Goal: Information Seeking & Learning: Get advice/opinions

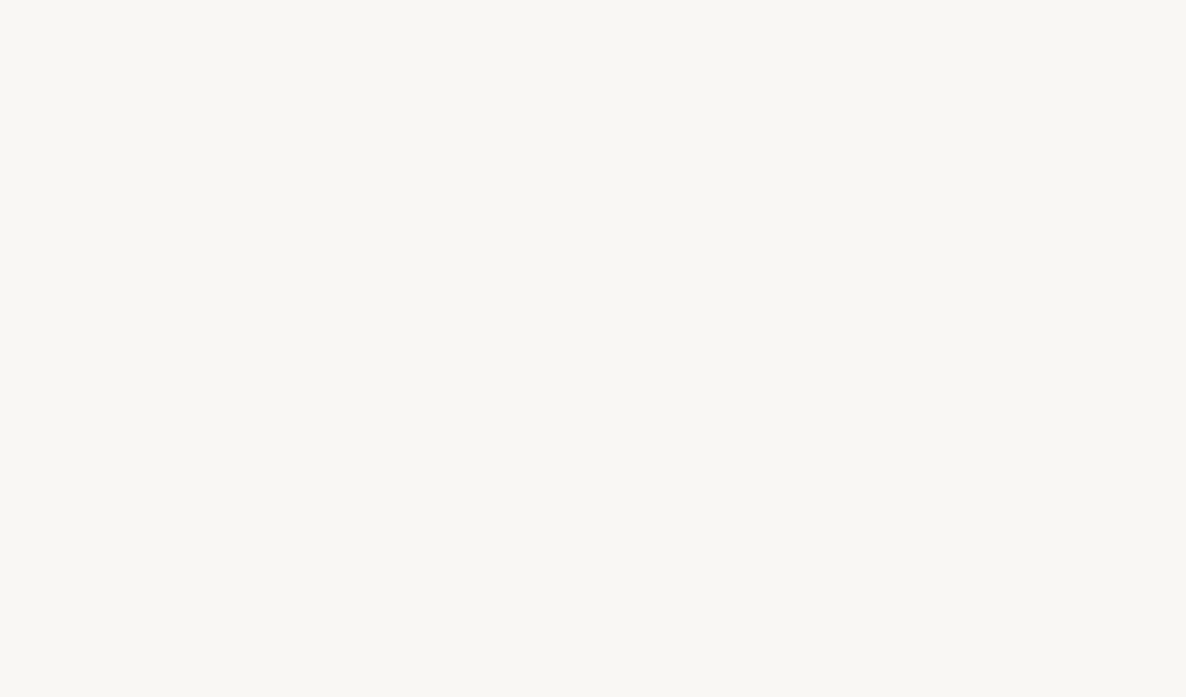
select select "FR"
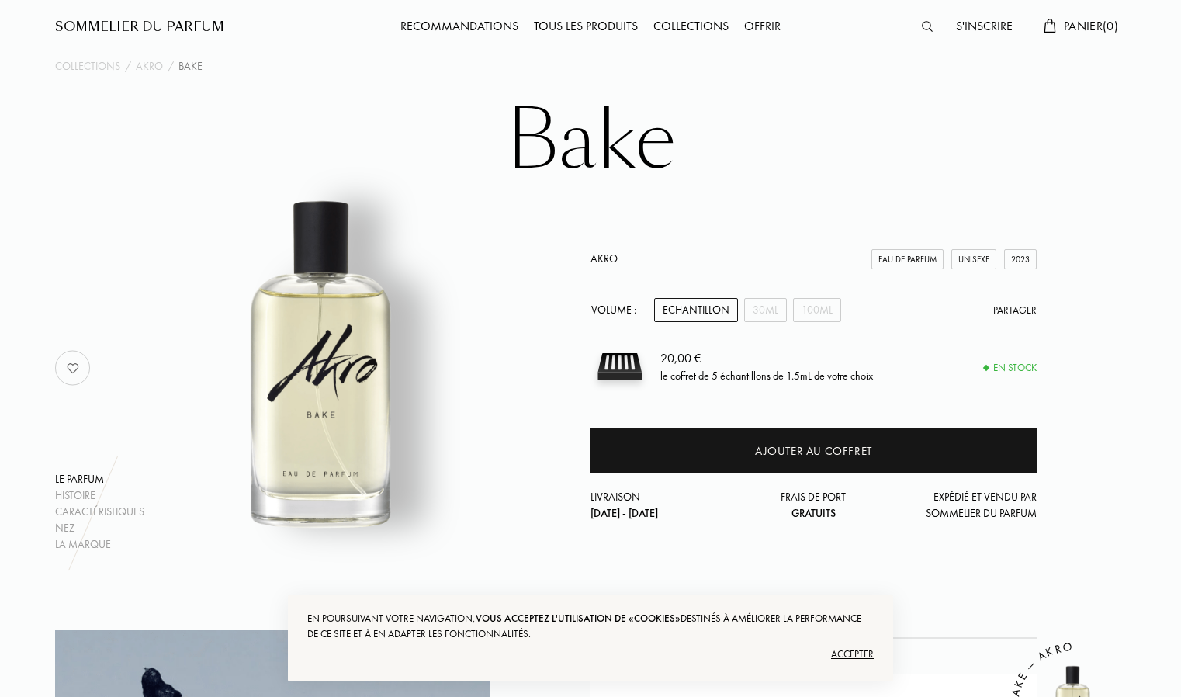
scroll to position [7, 0]
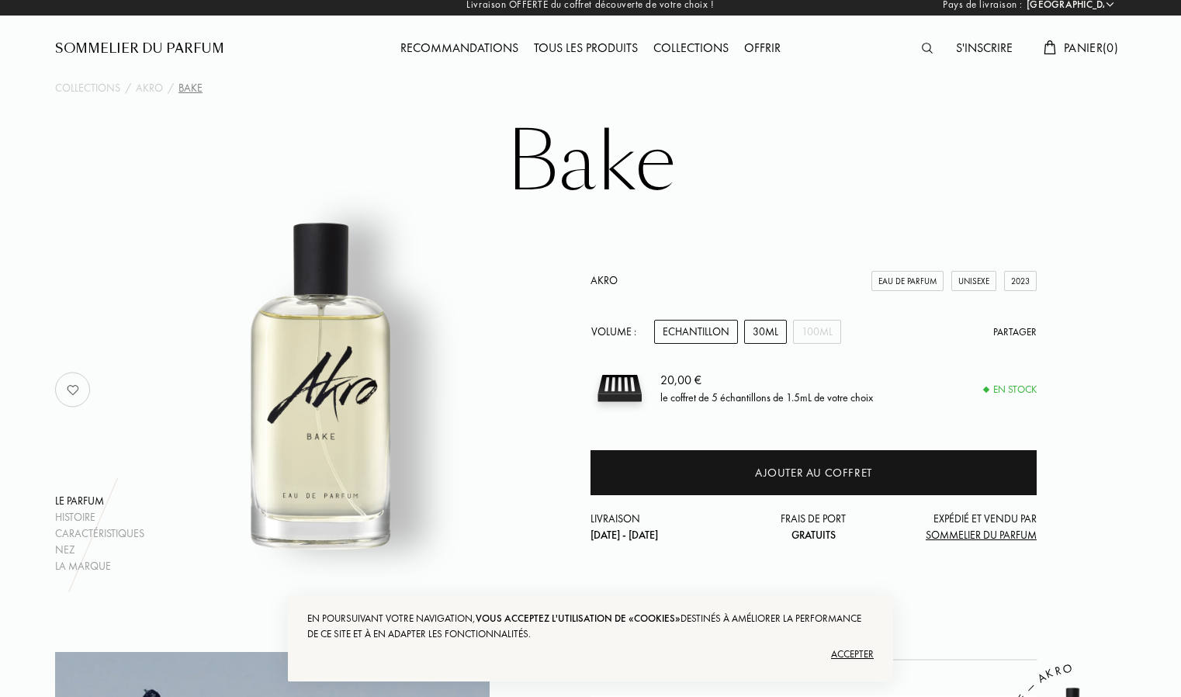
click at [771, 331] on div "30mL" at bounding box center [765, 332] width 43 height 24
click at [819, 338] on div "100mL" at bounding box center [817, 332] width 48 height 24
click at [773, 338] on div "30mL" at bounding box center [765, 332] width 43 height 24
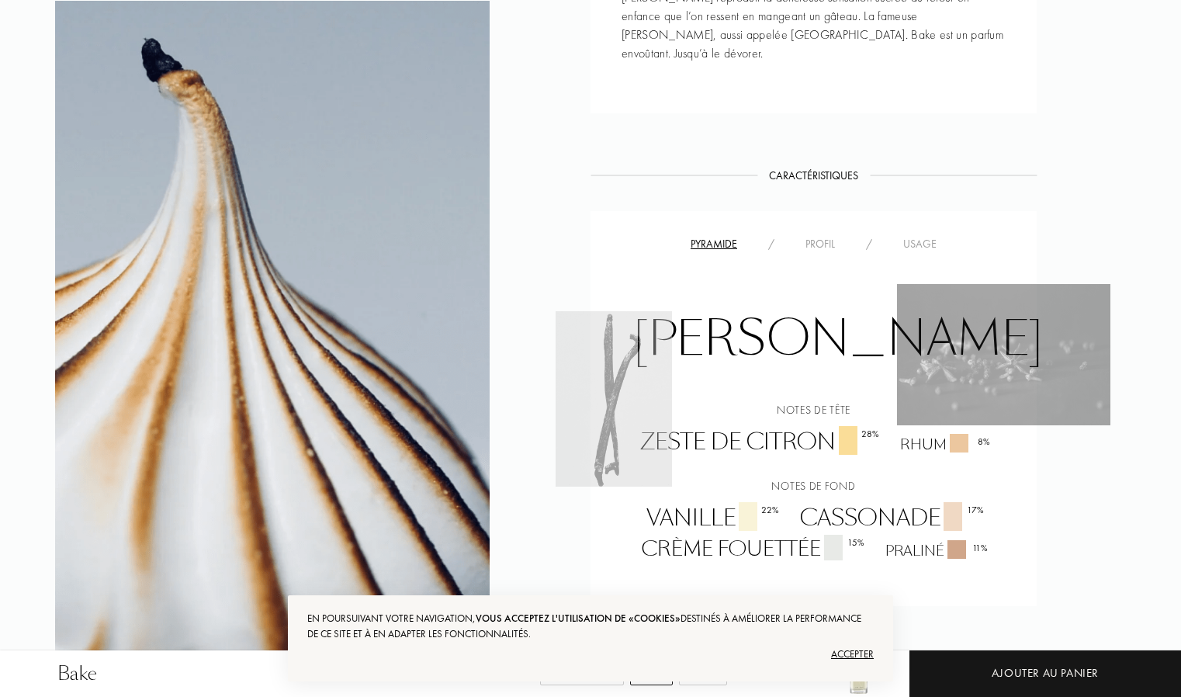
scroll to position [1220, 0]
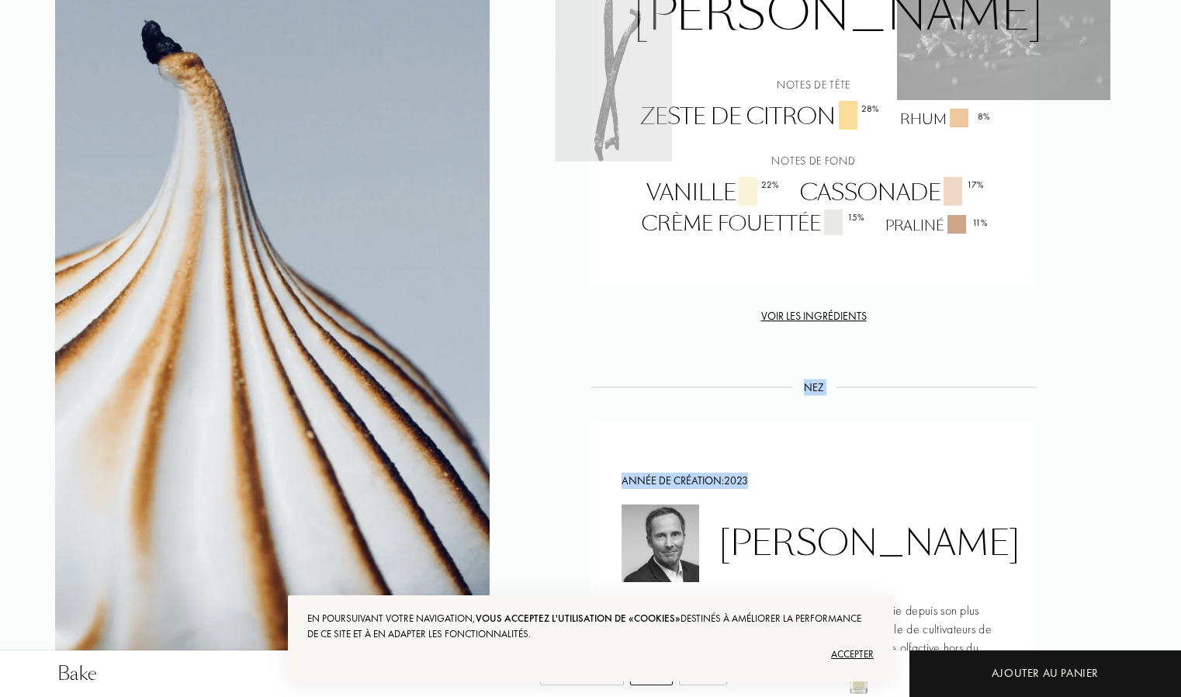
drag, startPoint x: 1180, startPoint y: 379, endPoint x: 1159, endPoint y: 296, distance: 84.9
click at [1159, 296] on div "Bake Echantillon 30mL 100mL 80,00 € Ajouter au panier Collections / Akro / Bake…" at bounding box center [590, 180] width 1181 height 2801
drag, startPoint x: 1159, startPoint y: 296, endPoint x: 1064, endPoint y: 362, distance: 115.4
click at [1064, 362] on div "Histoire Histoire Bake est notre parfum addiction aux cupcakes. L’irrépressible…" at bounding box center [590, 171] width 1094 height 1464
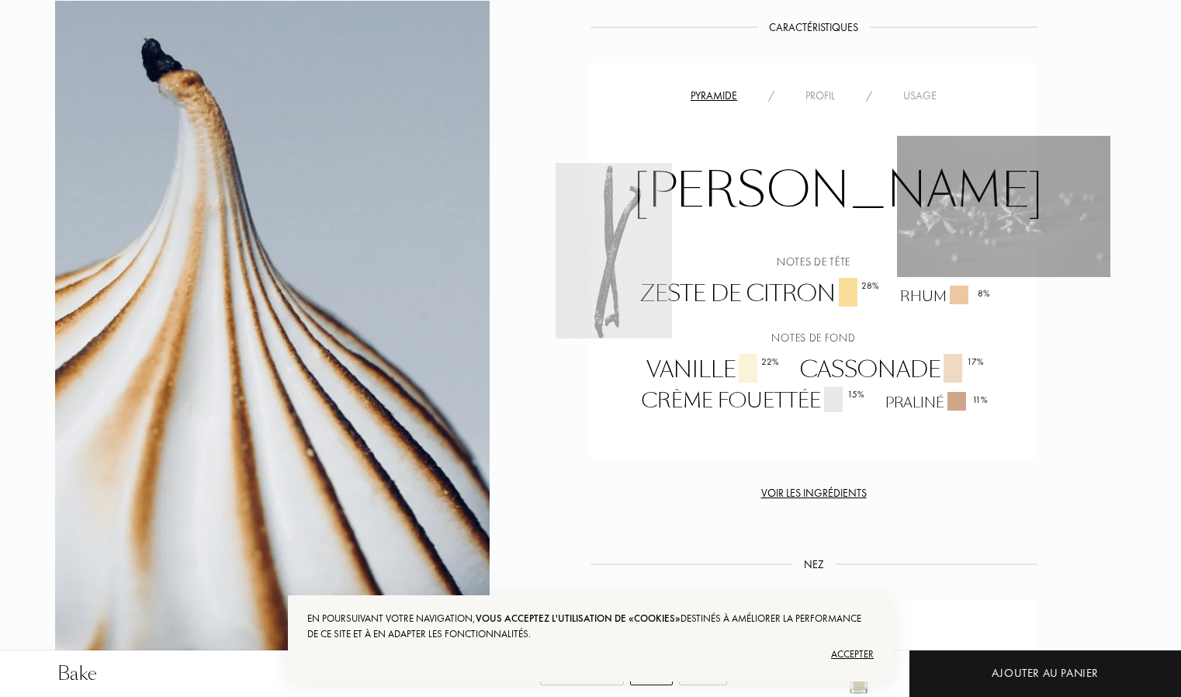
scroll to position [945, 0]
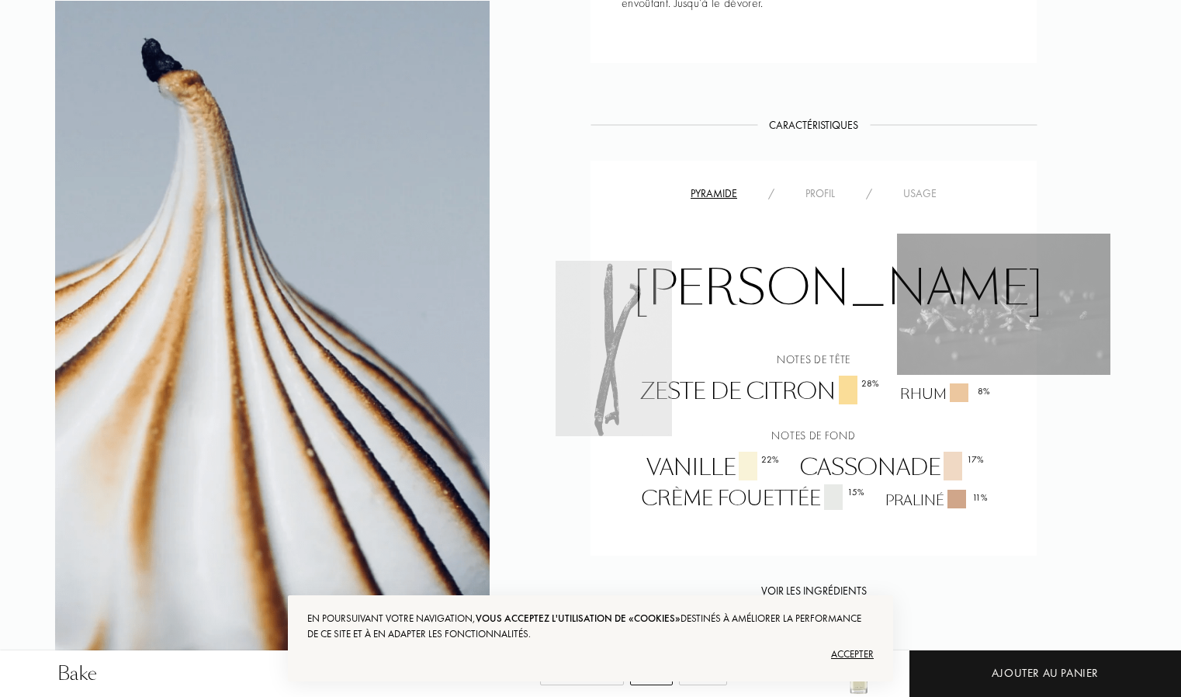
click at [857, 650] on div "Accepter" at bounding box center [590, 654] width 566 height 25
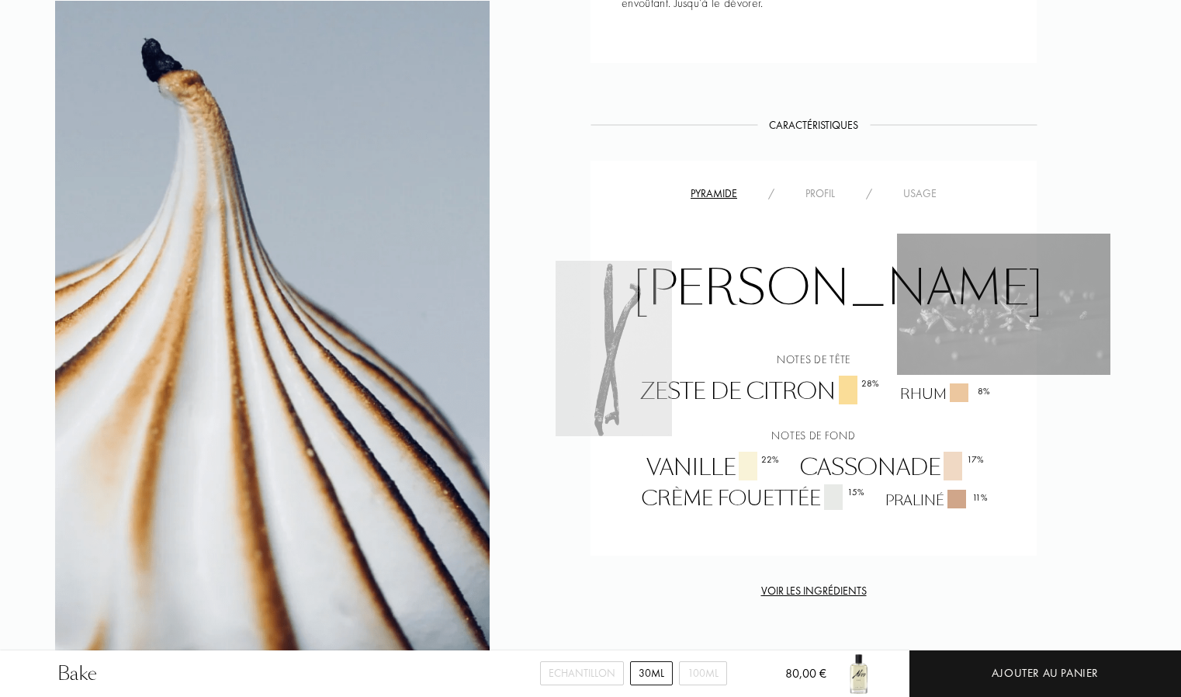
click at [826, 185] on div "Profil" at bounding box center [820, 193] width 61 height 16
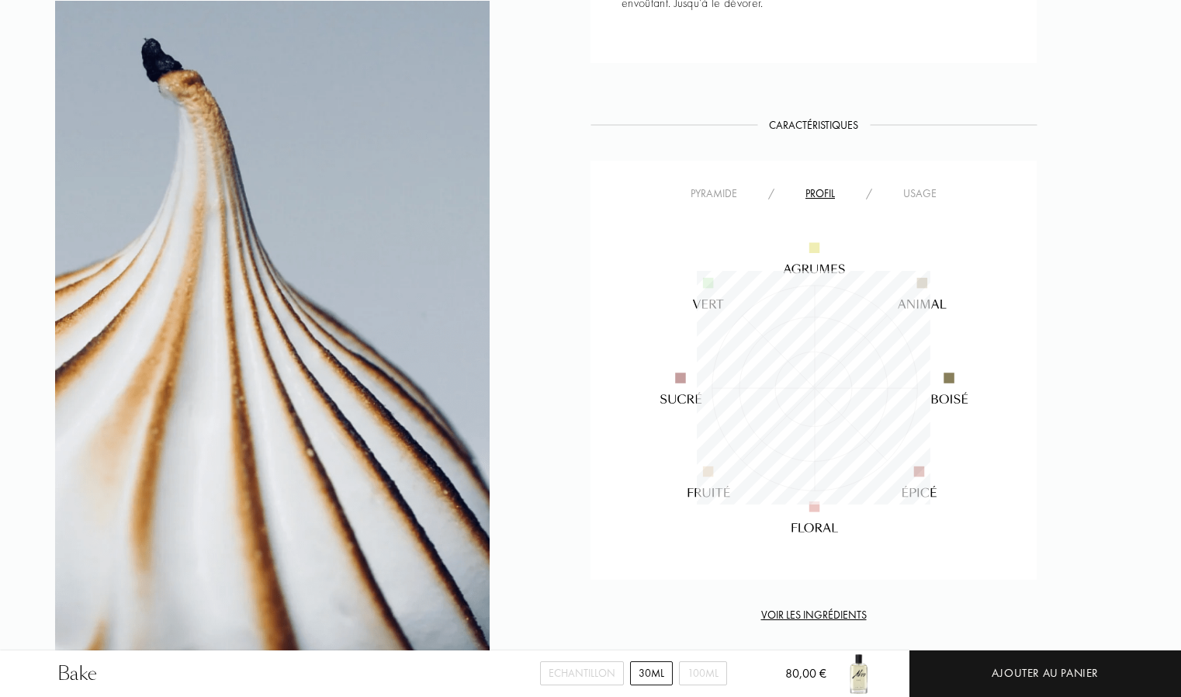
scroll to position [234, 234]
click at [922, 185] on div "Usage" at bounding box center [920, 193] width 64 height 16
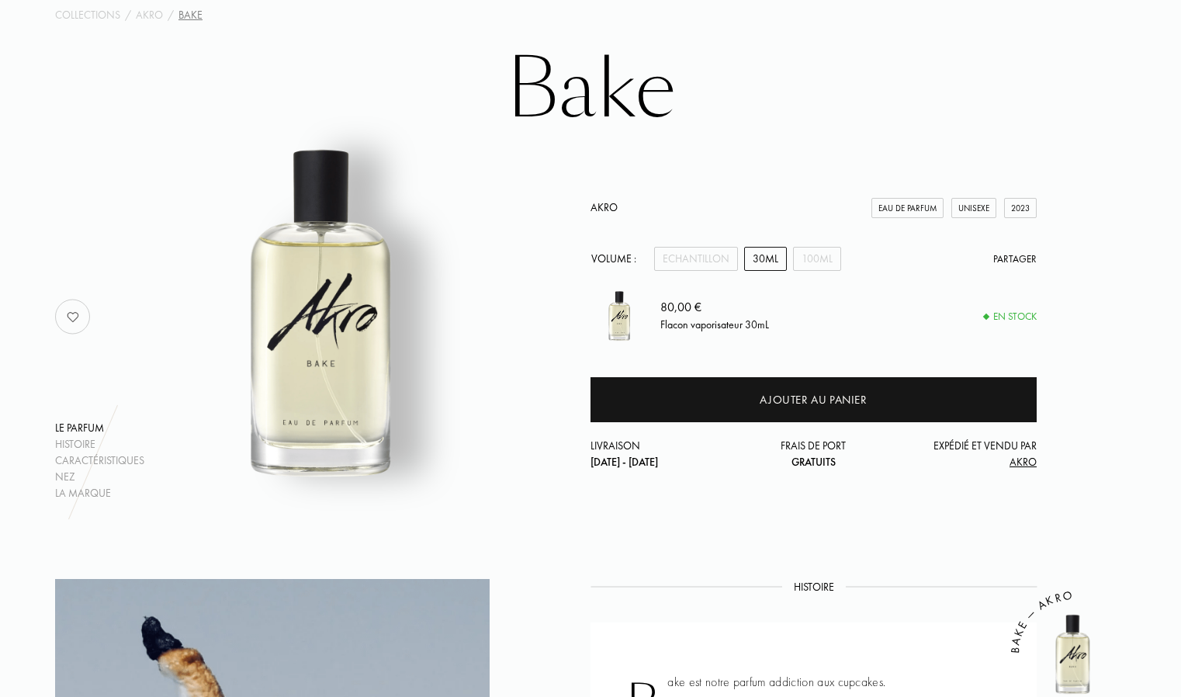
scroll to position [0, 0]
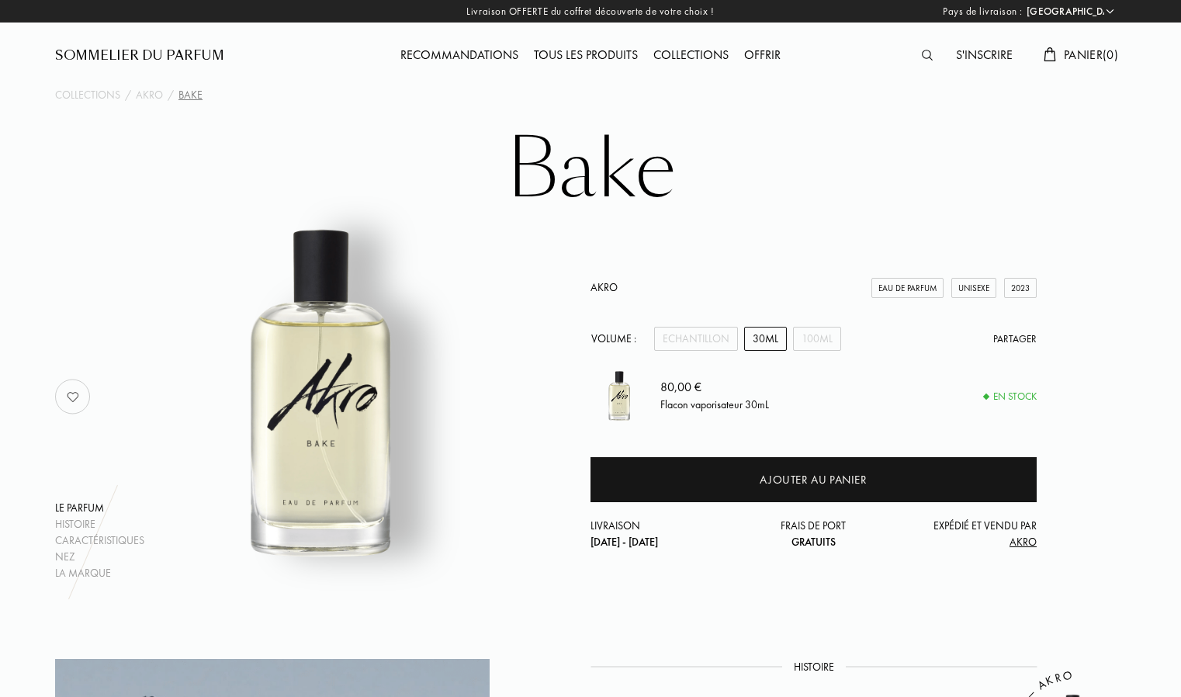
click at [556, 53] on div "Tous les produits" at bounding box center [585, 56] width 119 height 20
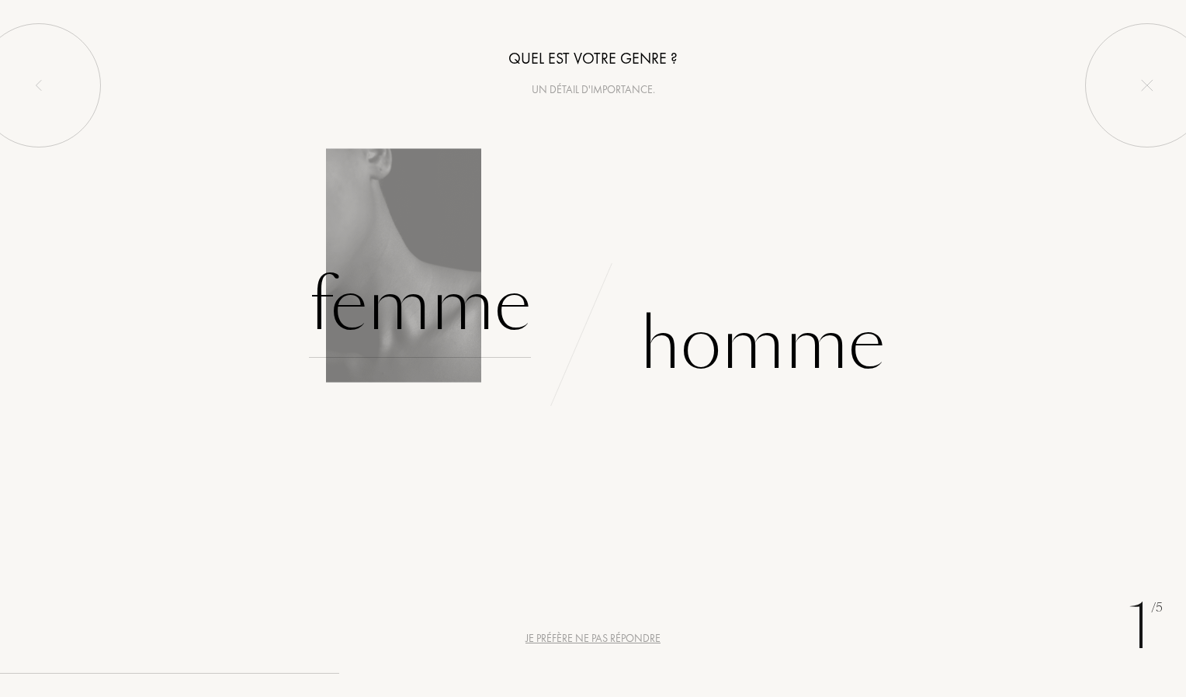
click at [467, 317] on div "Femme" at bounding box center [420, 305] width 222 height 105
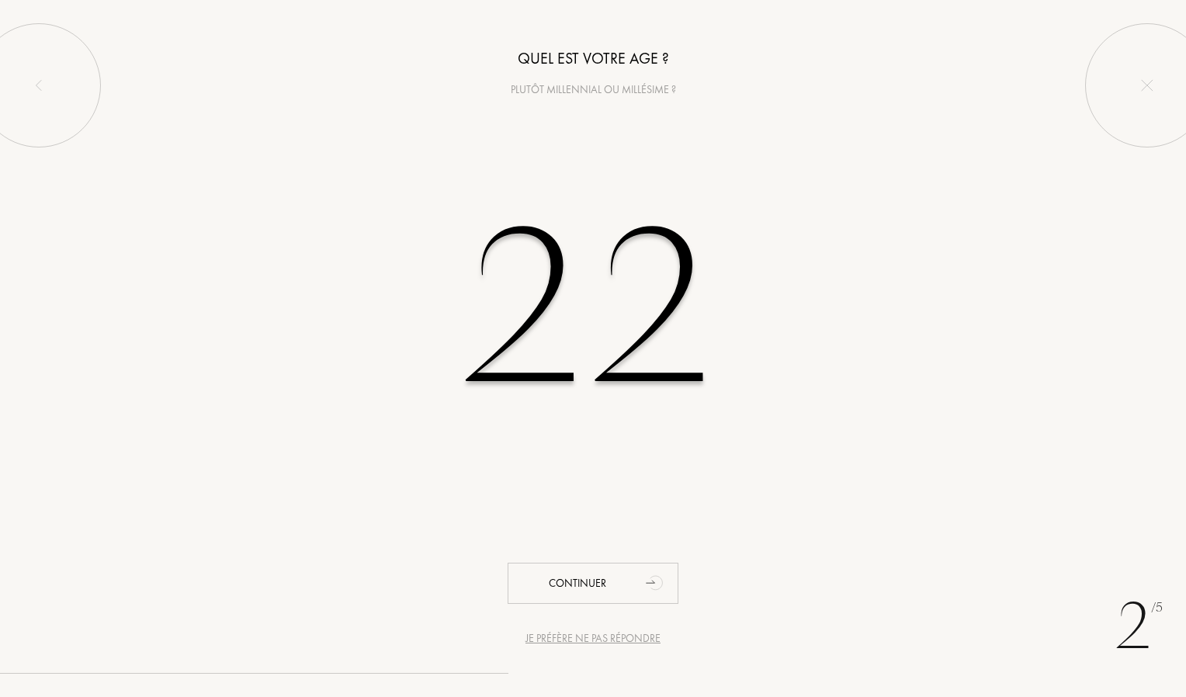
type input "22"
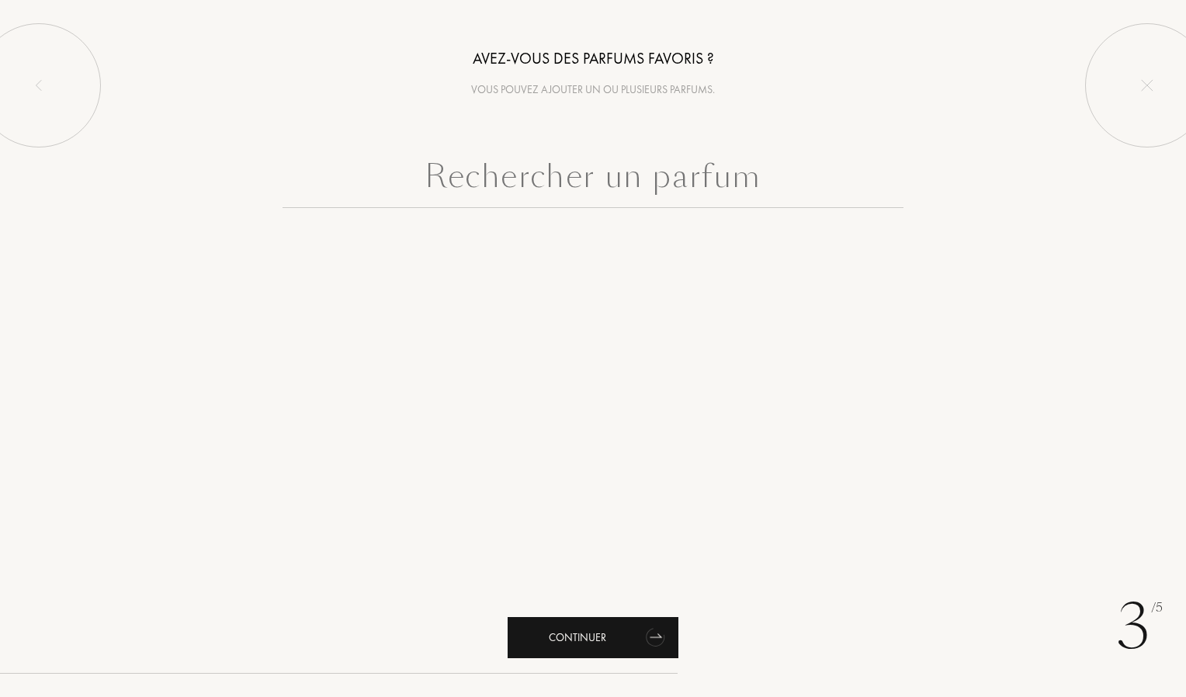
click at [621, 645] on div "Continuer" at bounding box center [592, 637] width 171 height 41
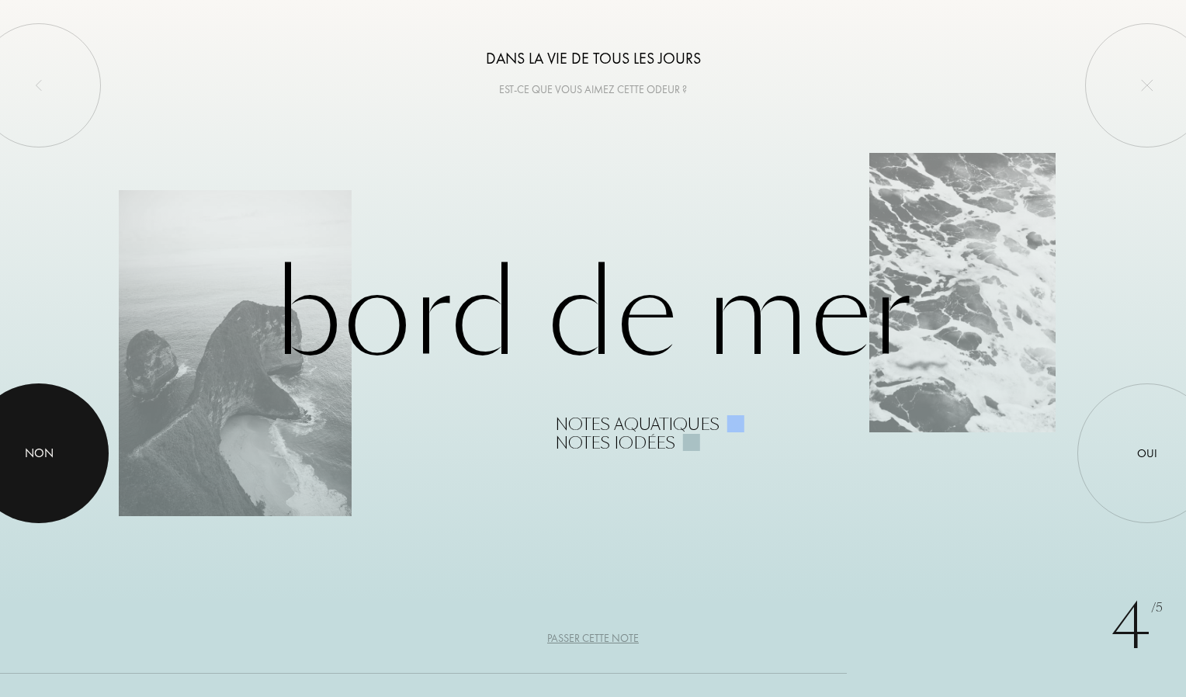
click at [64, 443] on div at bounding box center [39, 453] width 140 height 140
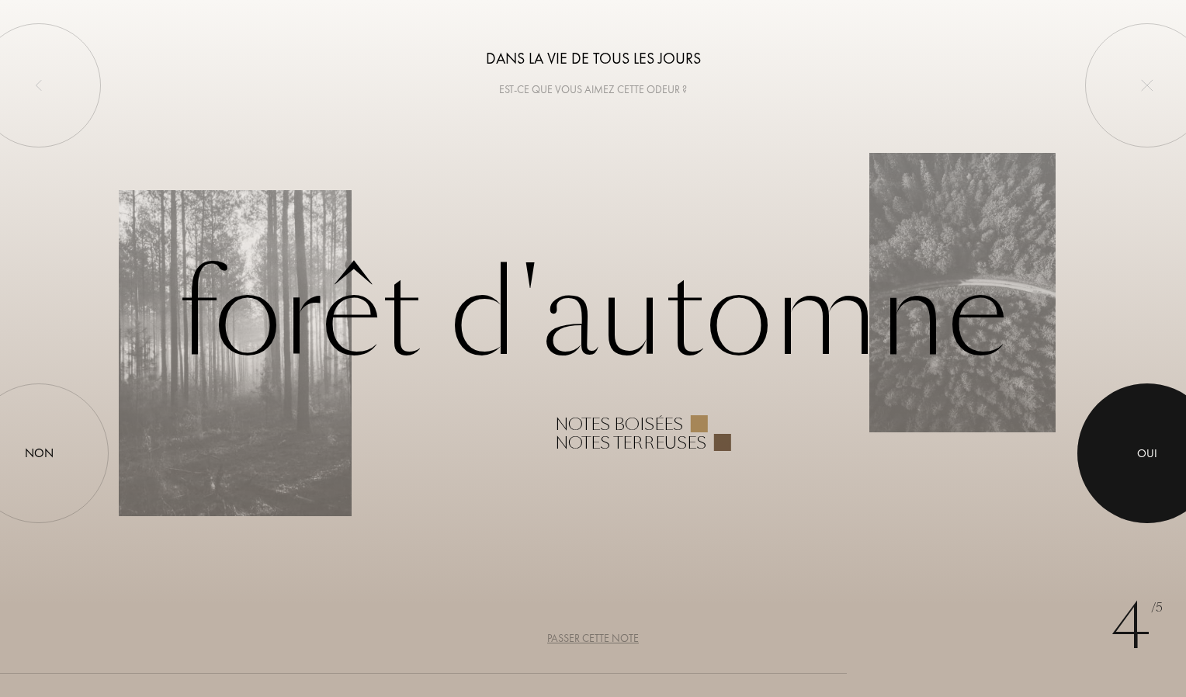
click at [1137, 452] on div "Oui" at bounding box center [1147, 453] width 20 height 18
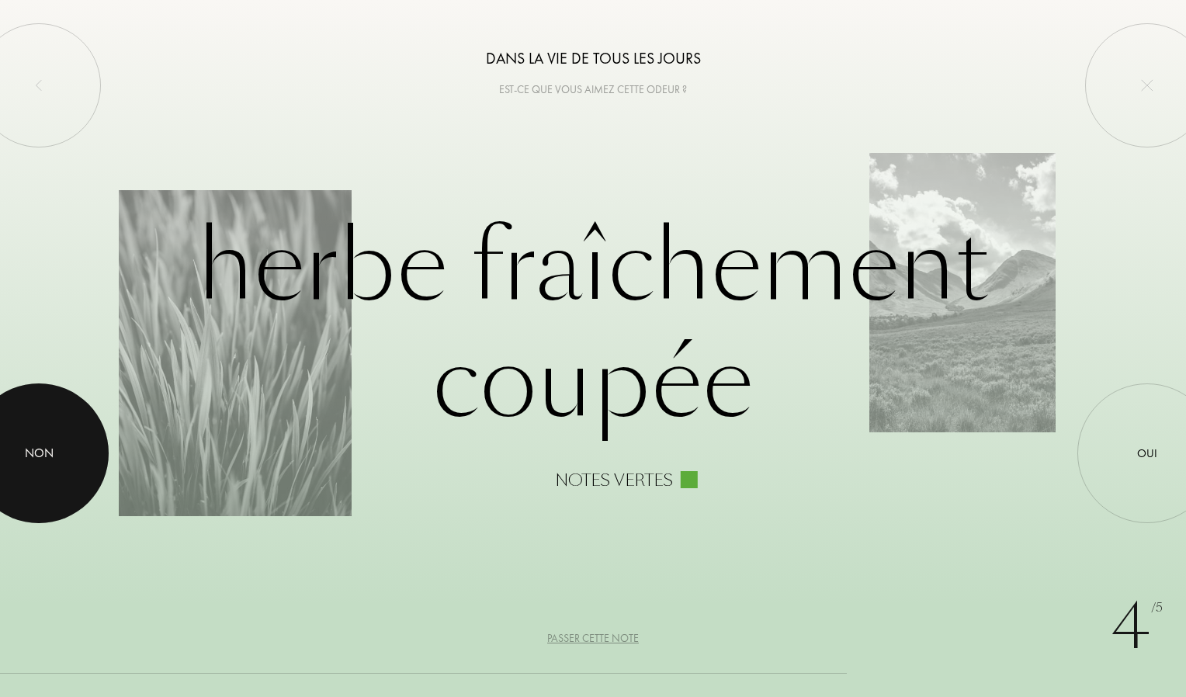
click at [77, 466] on div at bounding box center [39, 453] width 140 height 140
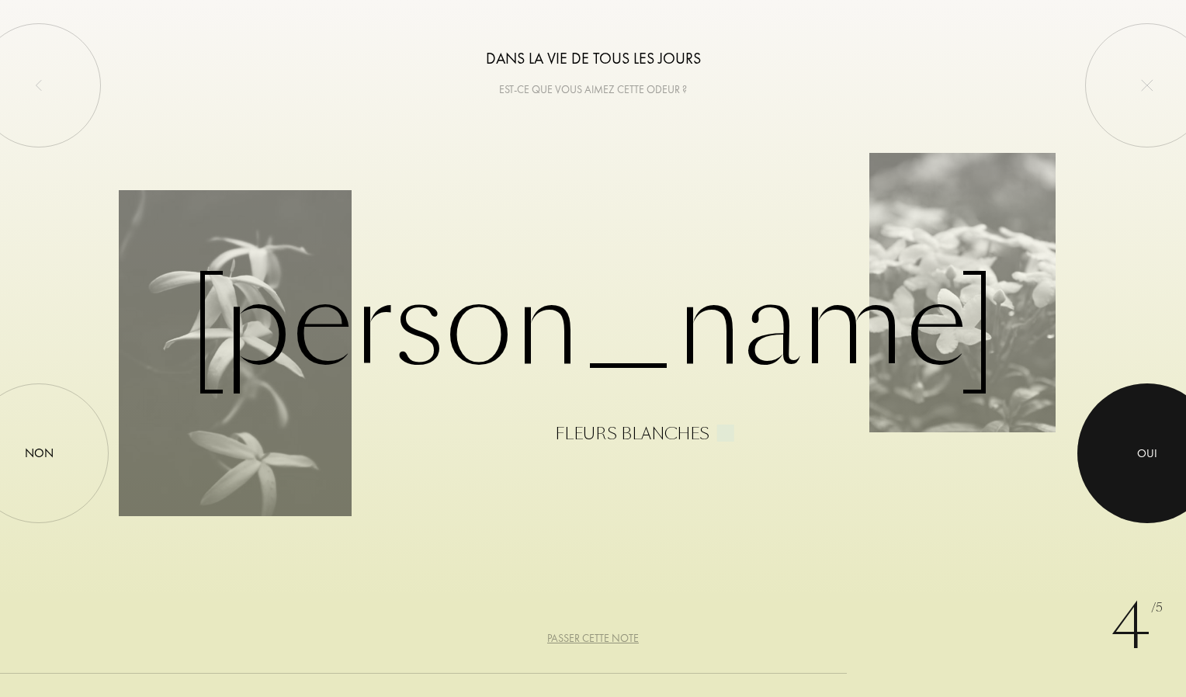
click at [1108, 431] on div at bounding box center [1147, 453] width 140 height 140
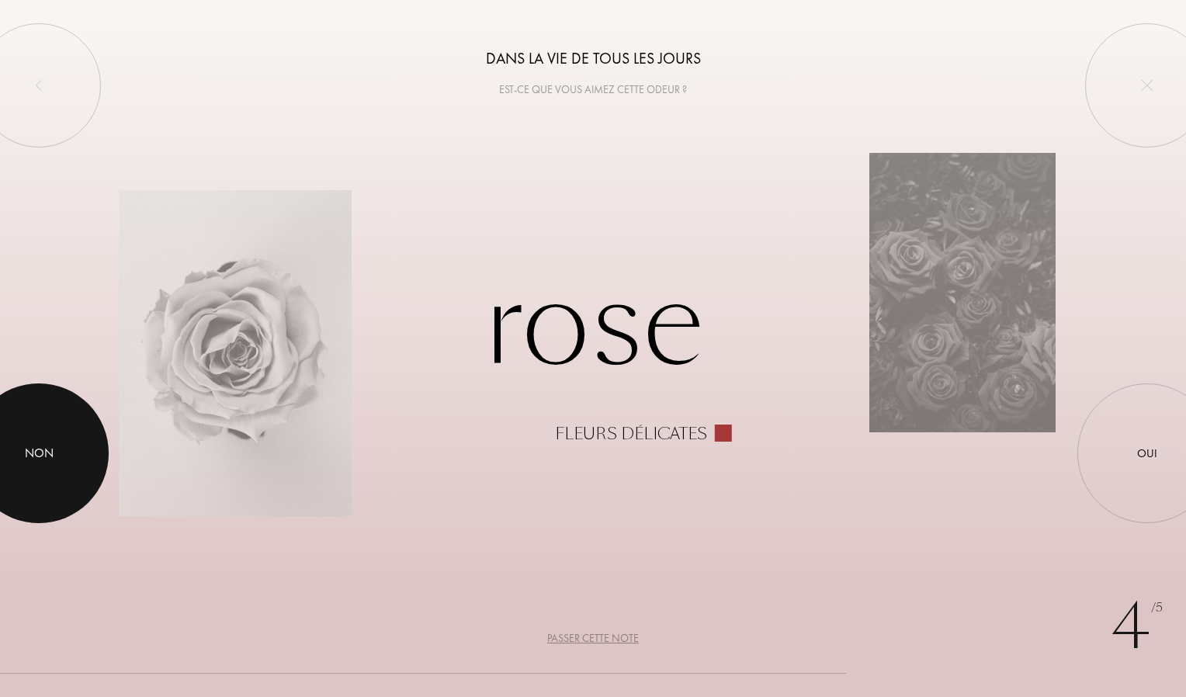
click at [71, 447] on div at bounding box center [39, 453] width 140 height 140
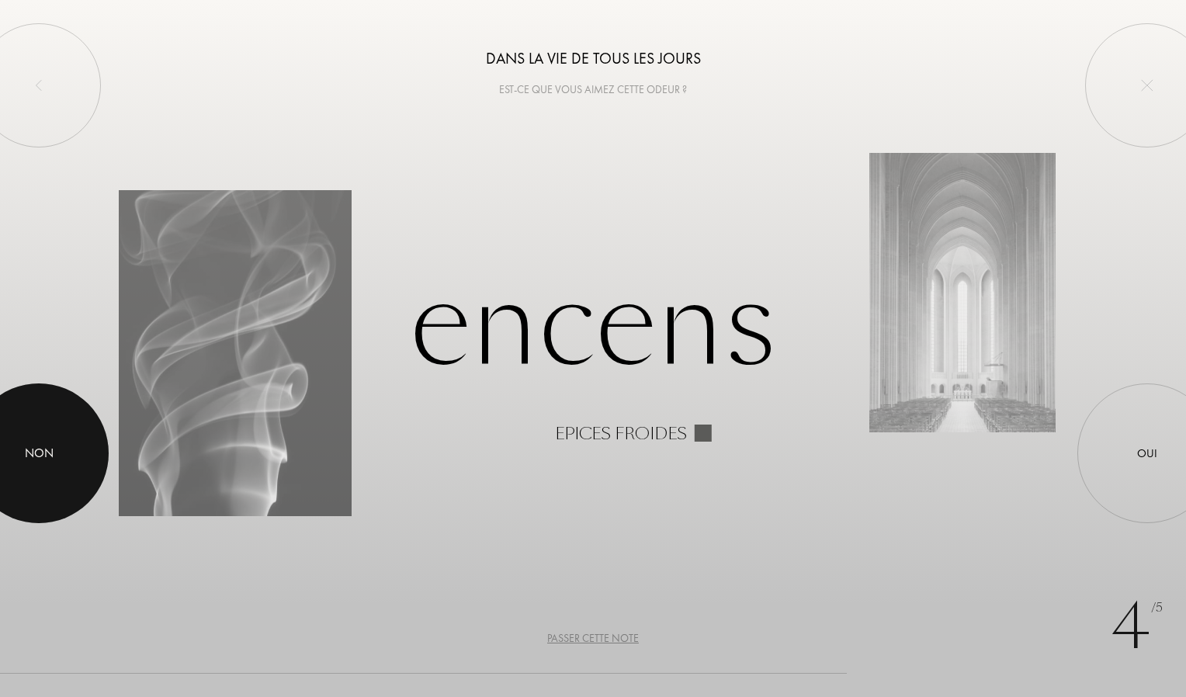
click at [95, 479] on div "Non" at bounding box center [39, 453] width 140 height 140
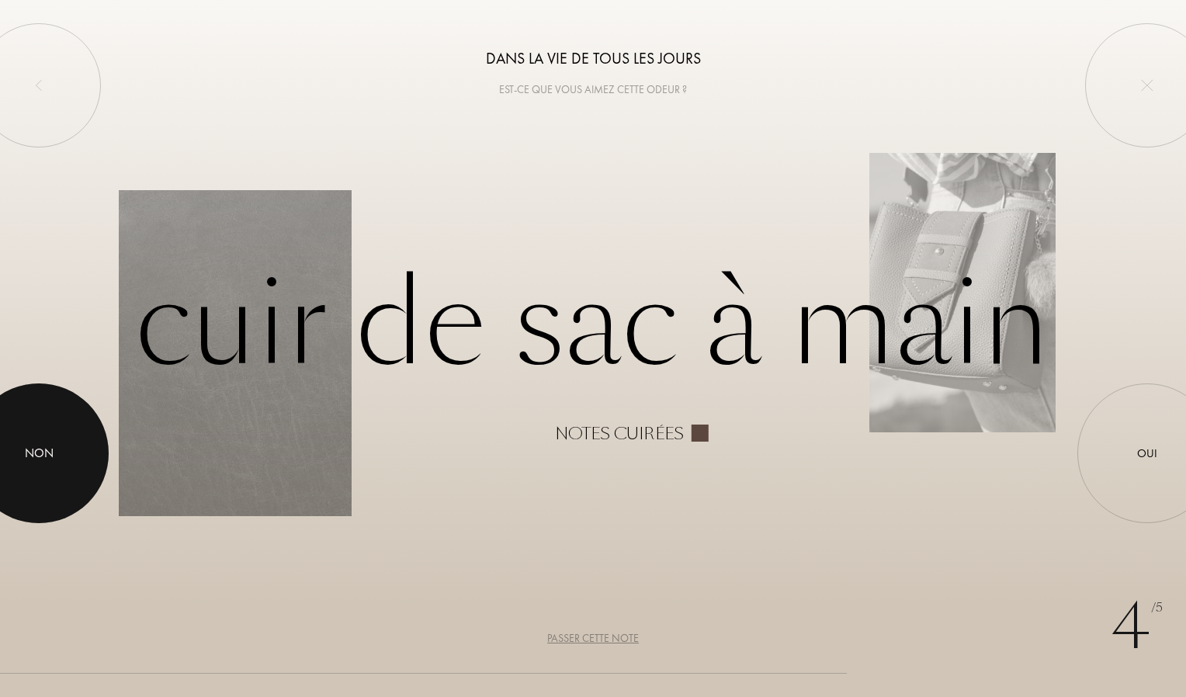
click at [38, 448] on div "Non" at bounding box center [39, 453] width 29 height 19
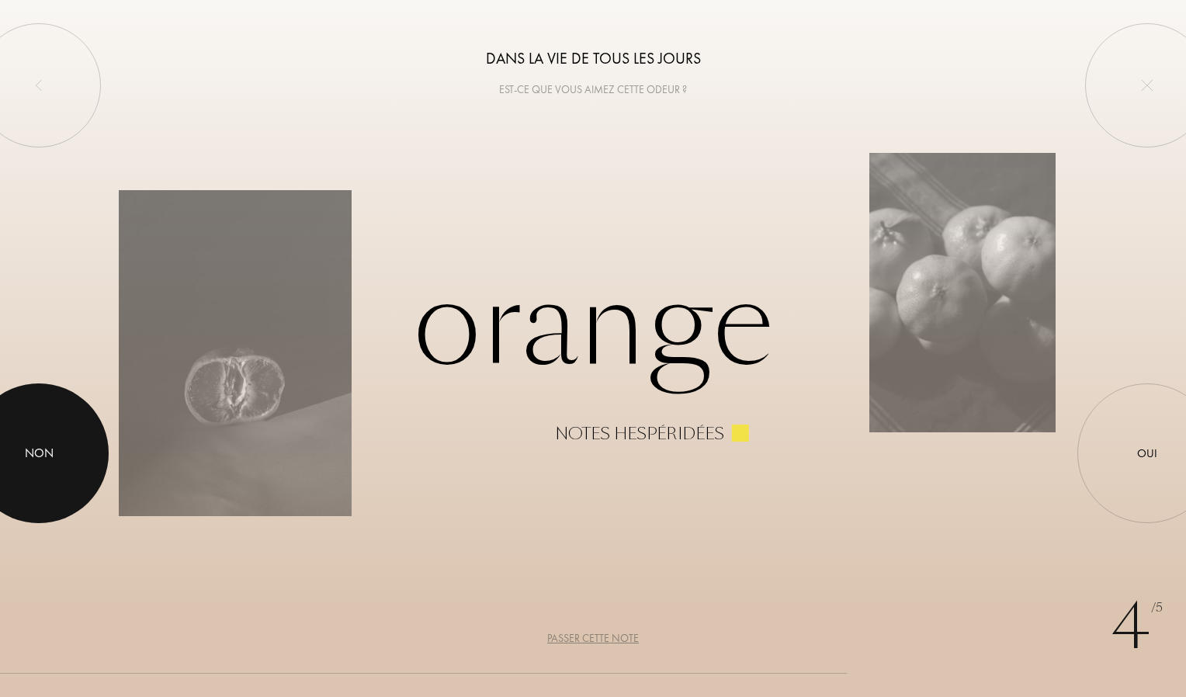
click at [46, 468] on div at bounding box center [39, 453] width 140 height 140
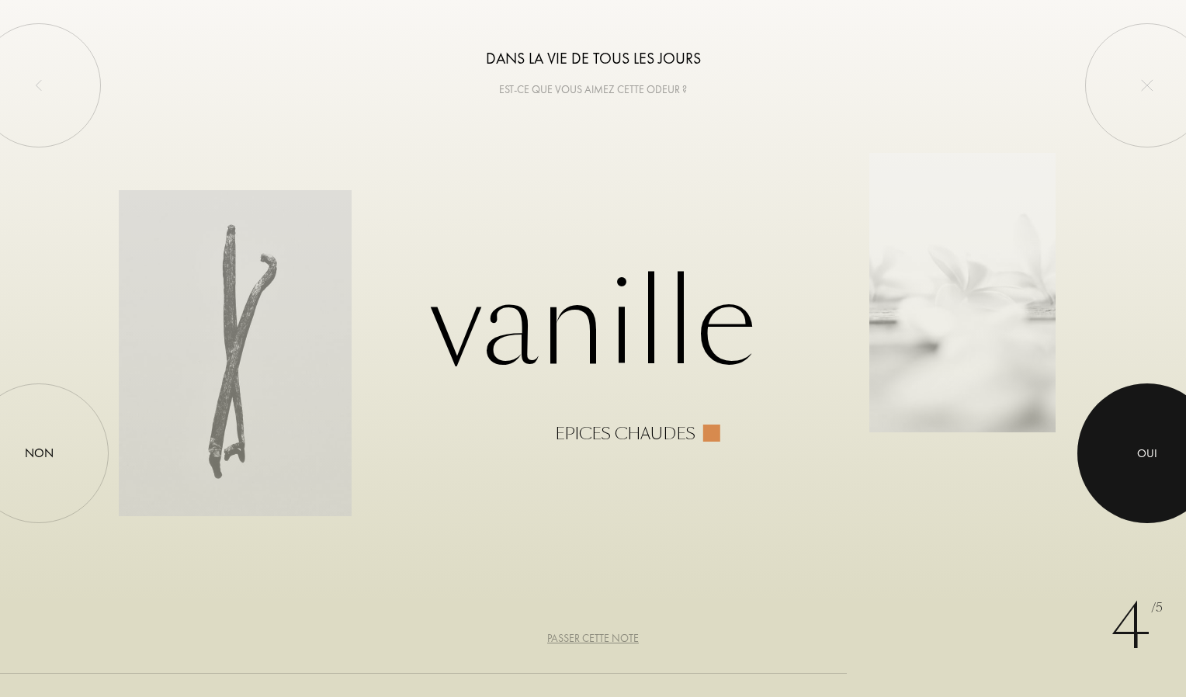
click at [1146, 417] on div at bounding box center [1147, 453] width 140 height 140
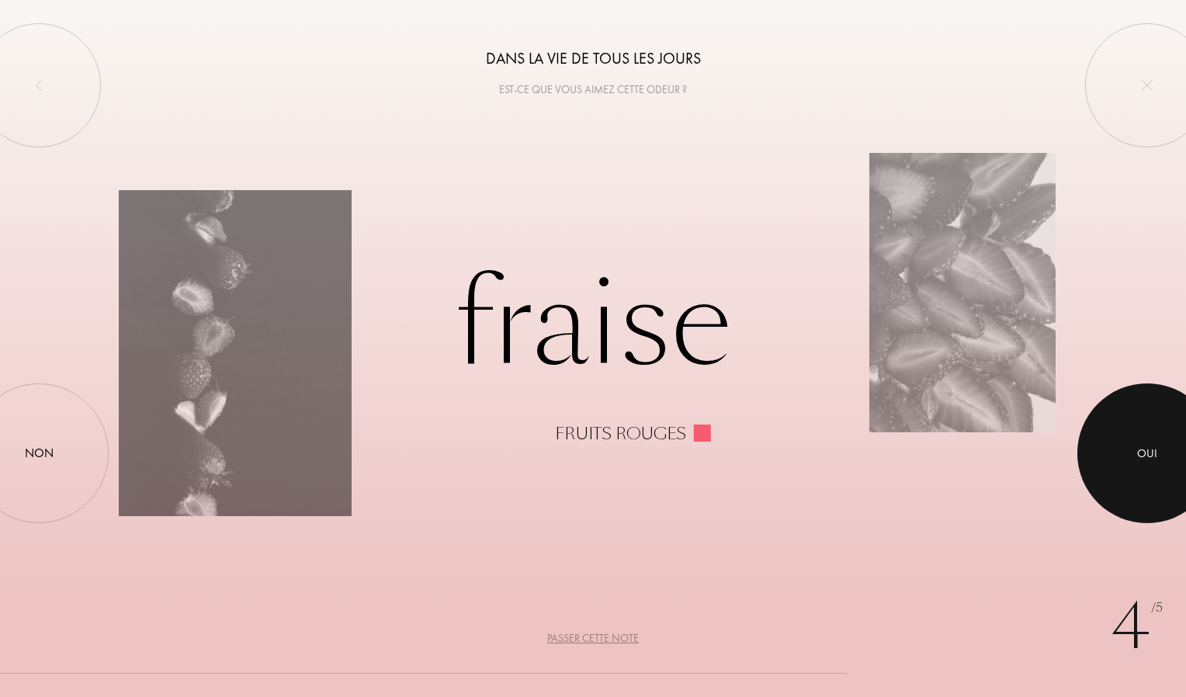
click at [1094, 478] on div "Oui" at bounding box center [1147, 453] width 140 height 140
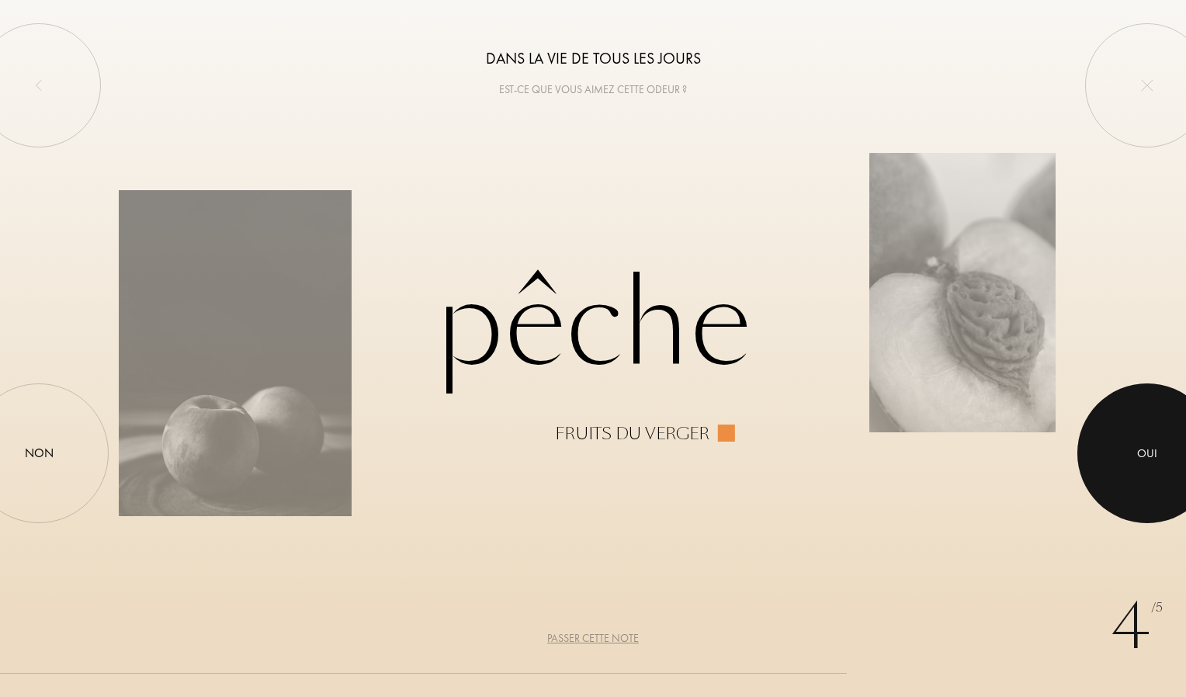
click at [1118, 476] on div at bounding box center [1147, 453] width 140 height 140
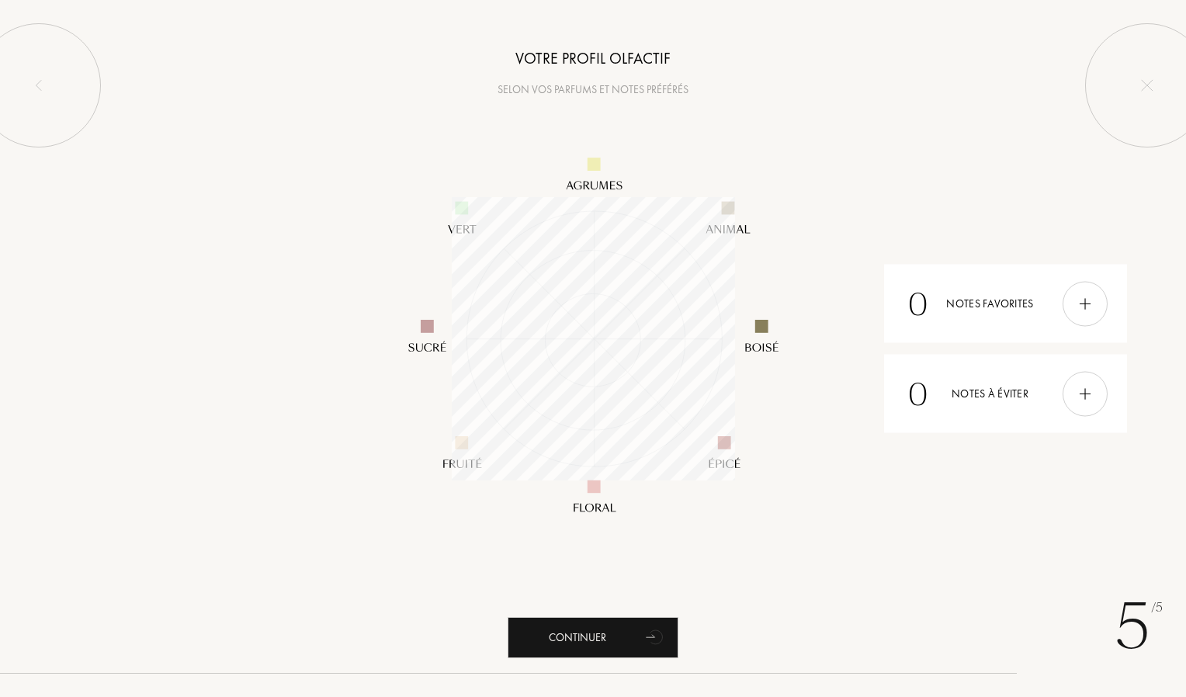
scroll to position [283, 283]
click at [981, 588] on div "5 /5 Votre profil olfactif Selon vos parfums et notes préférés 0 Notes favorite…" at bounding box center [593, 348] width 1186 height 697
click at [561, 625] on div "Continuer" at bounding box center [592, 637] width 171 height 41
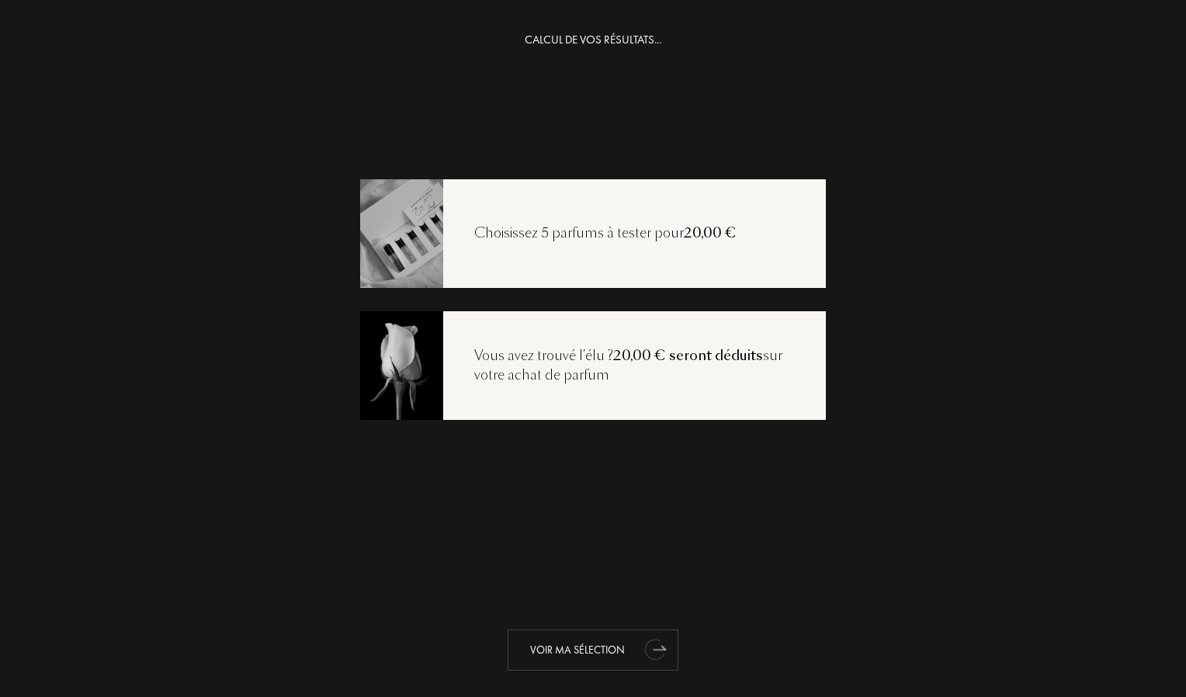
click at [555, 648] on div "Voir ma sélection" at bounding box center [592, 649] width 171 height 41
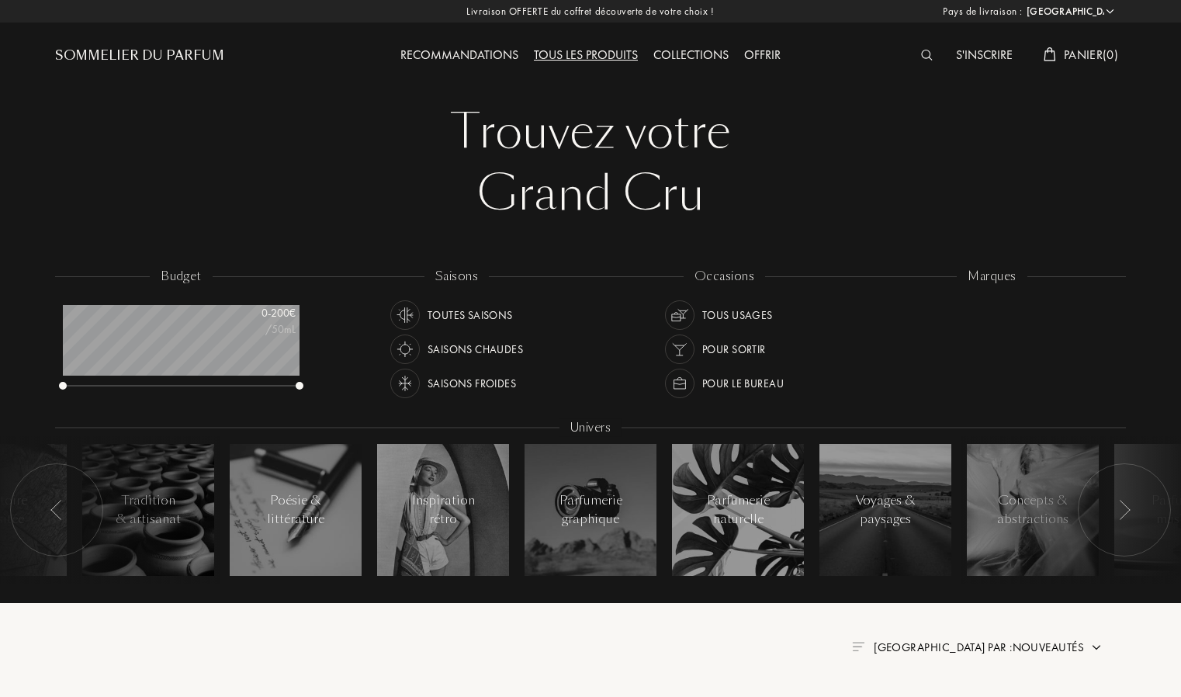
select select "FR"
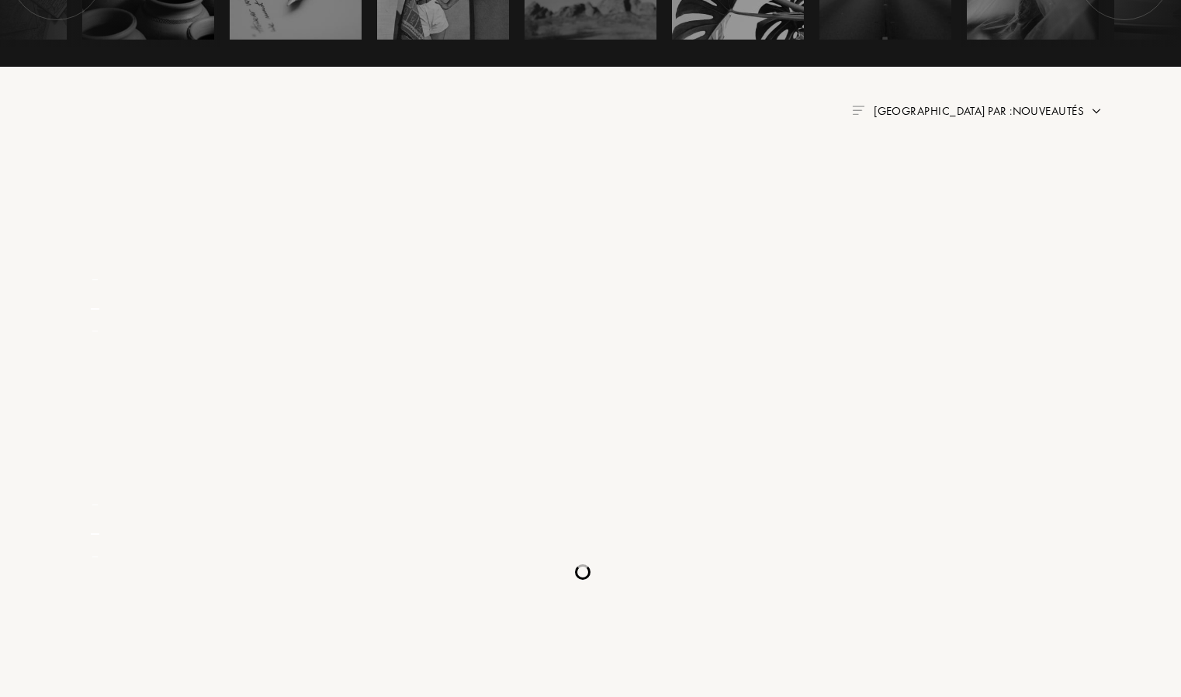
scroll to position [576, 0]
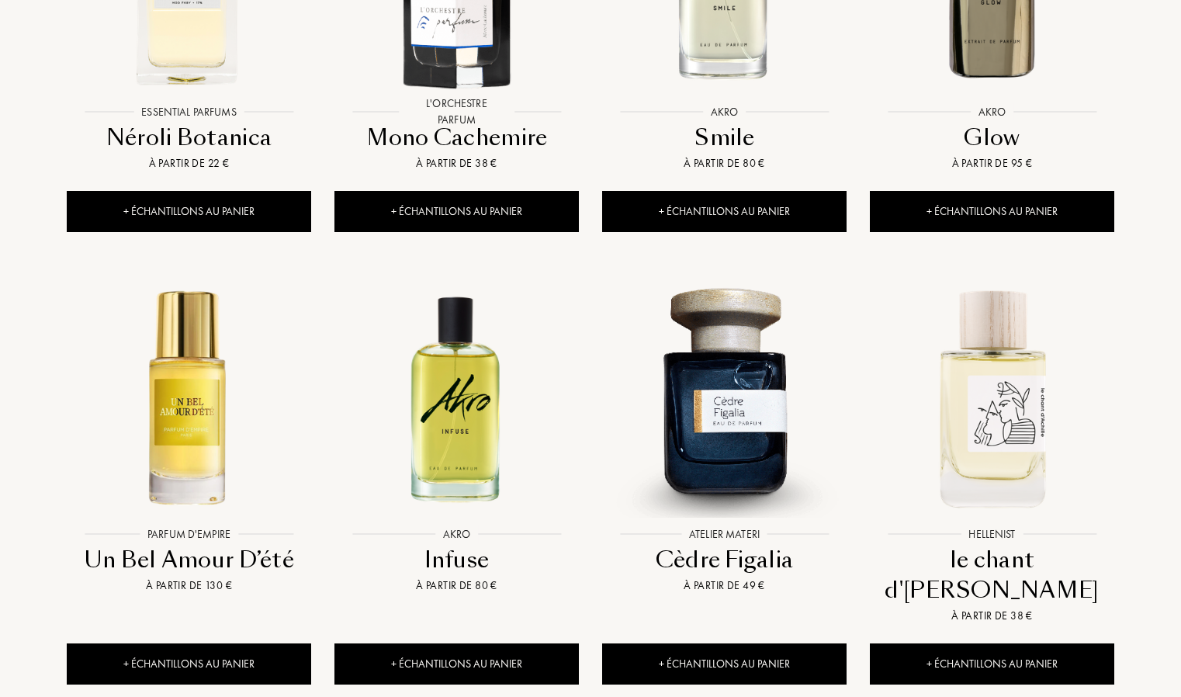
scroll to position [1565, 0]
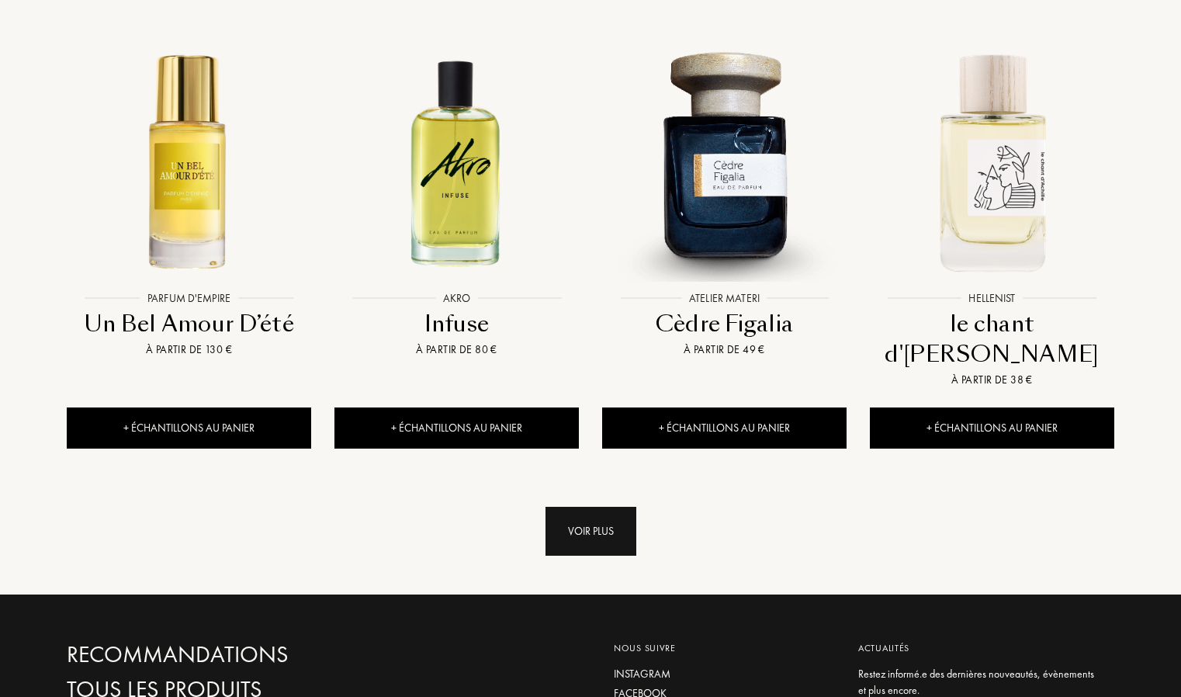
click at [597, 507] on div "Voir plus" at bounding box center [590, 531] width 91 height 49
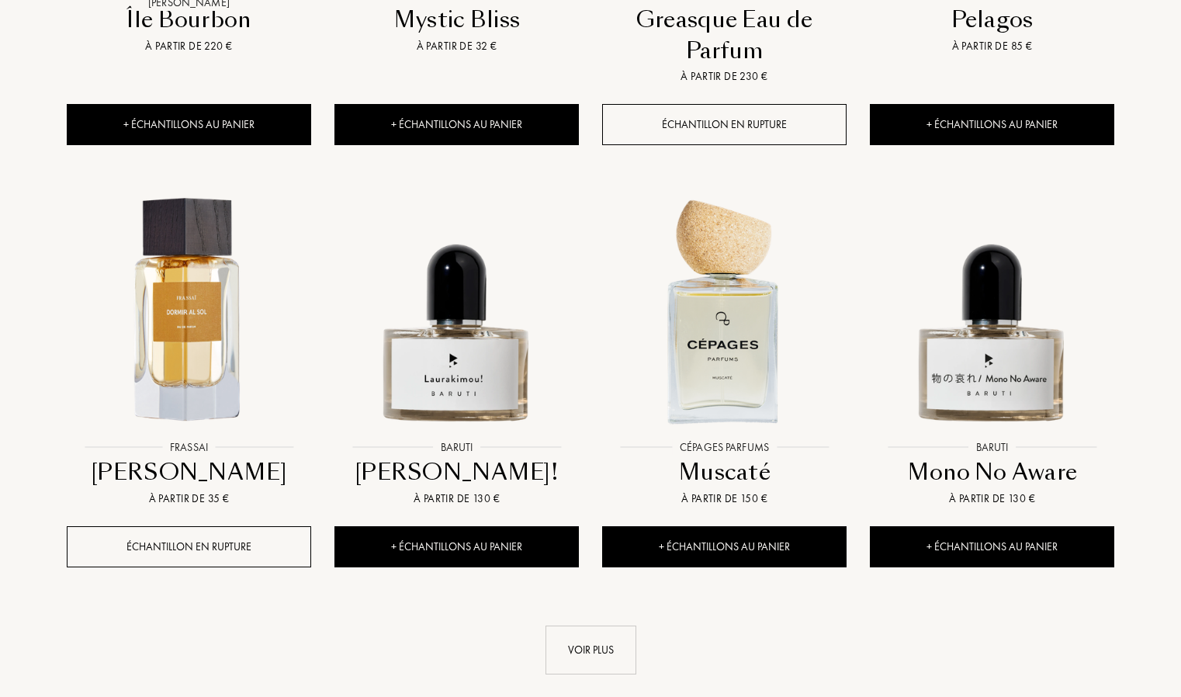
scroll to position [2744, 0]
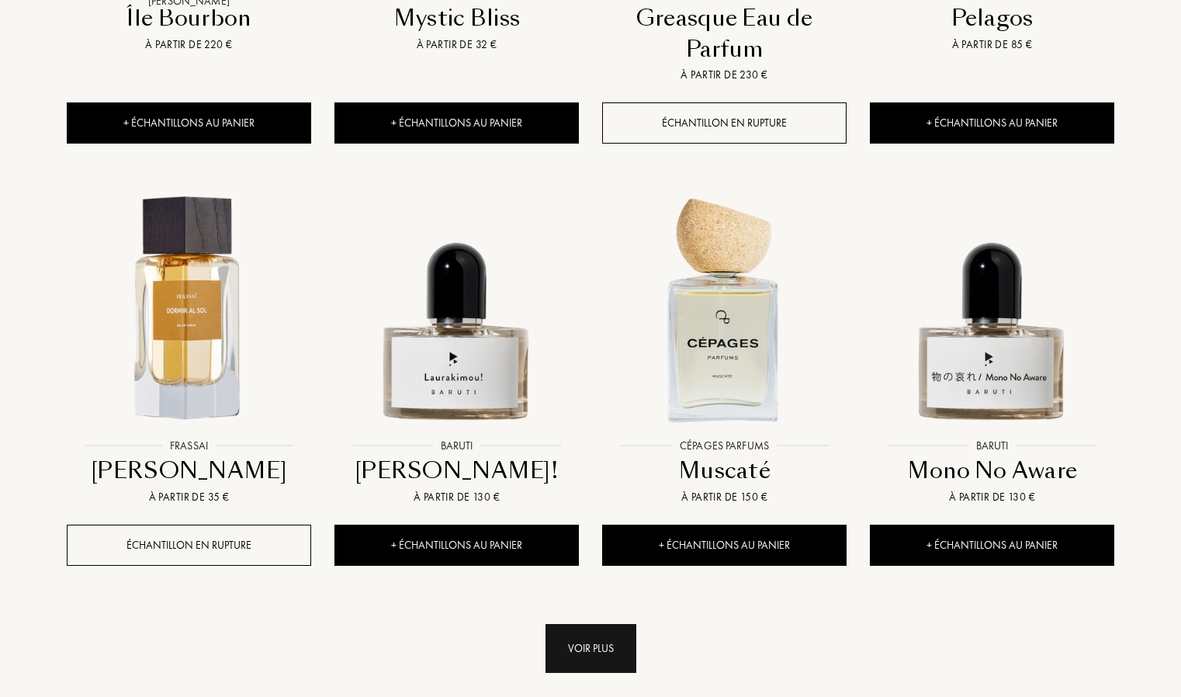
click at [579, 624] on div "Voir plus" at bounding box center [590, 648] width 91 height 49
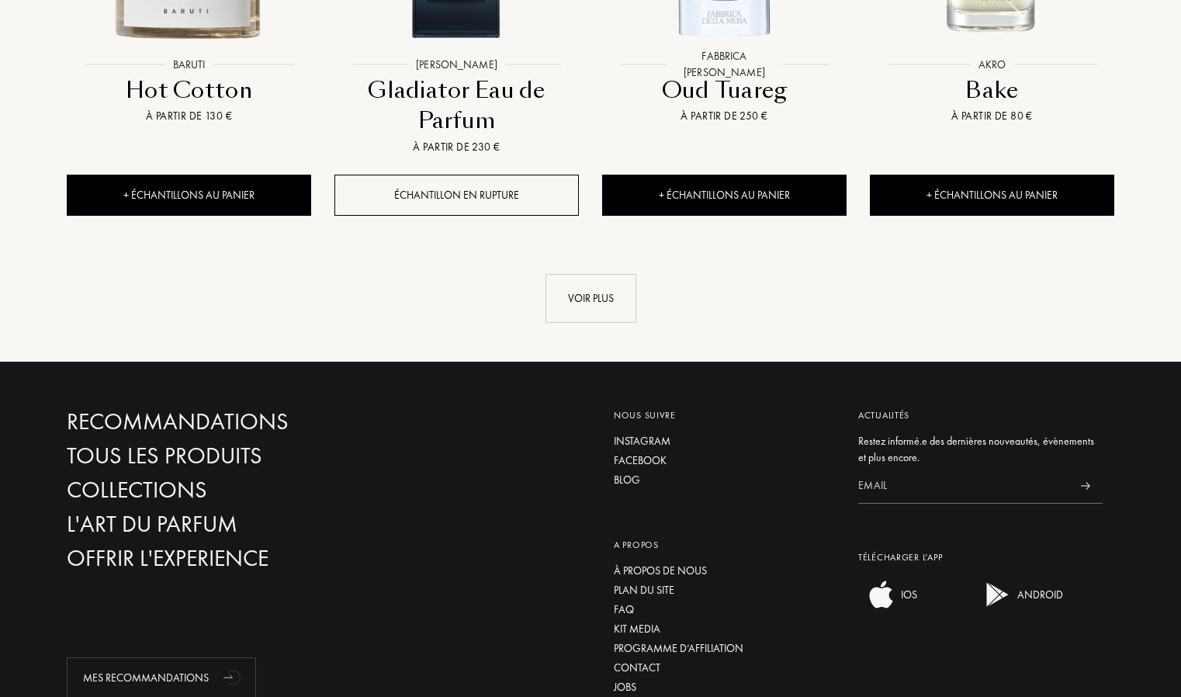
scroll to position [4420, 0]
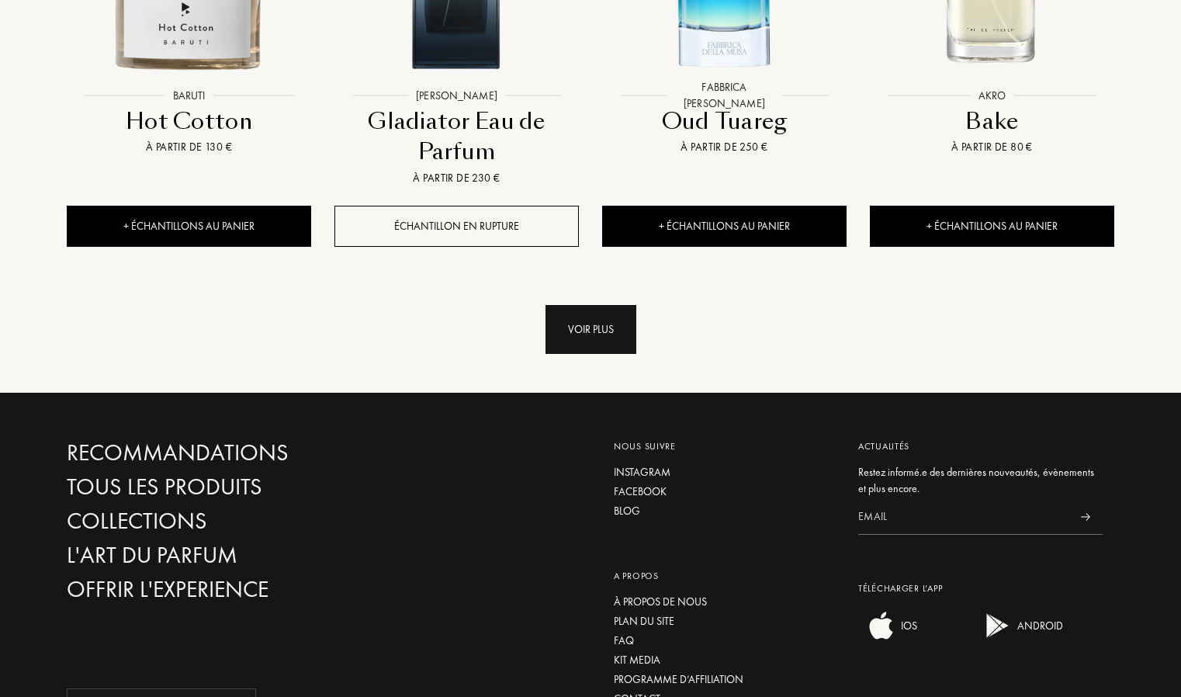
click at [594, 305] on div "Voir plus" at bounding box center [590, 329] width 91 height 49
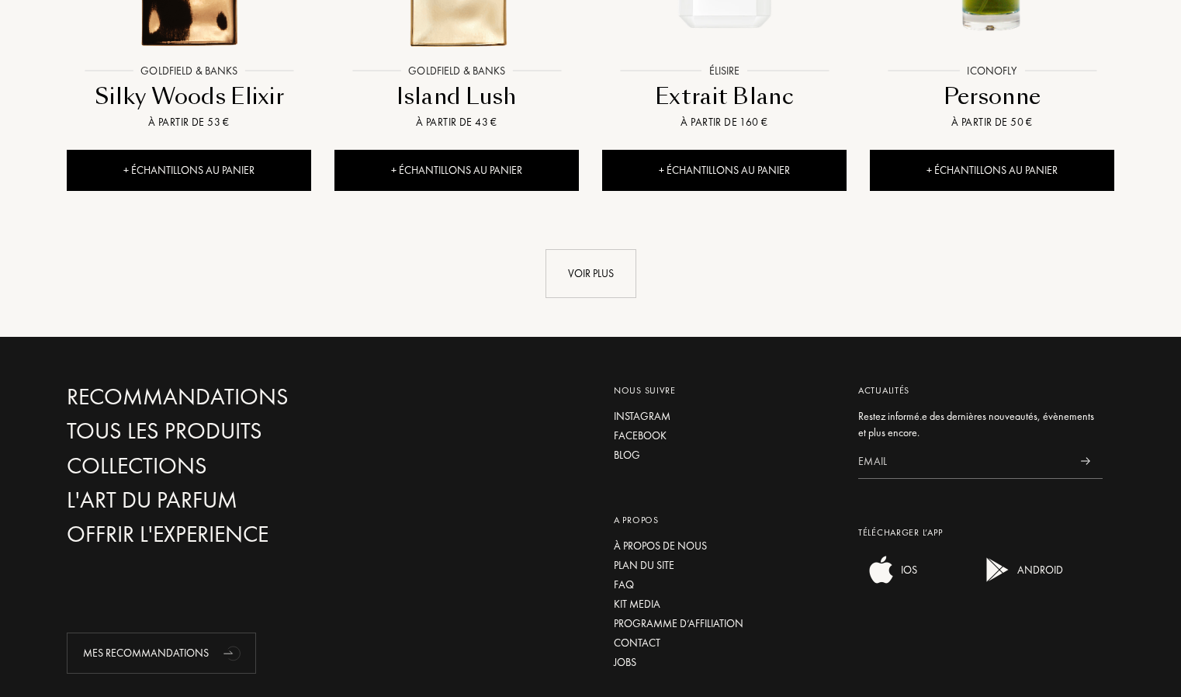
scroll to position [5766, 0]
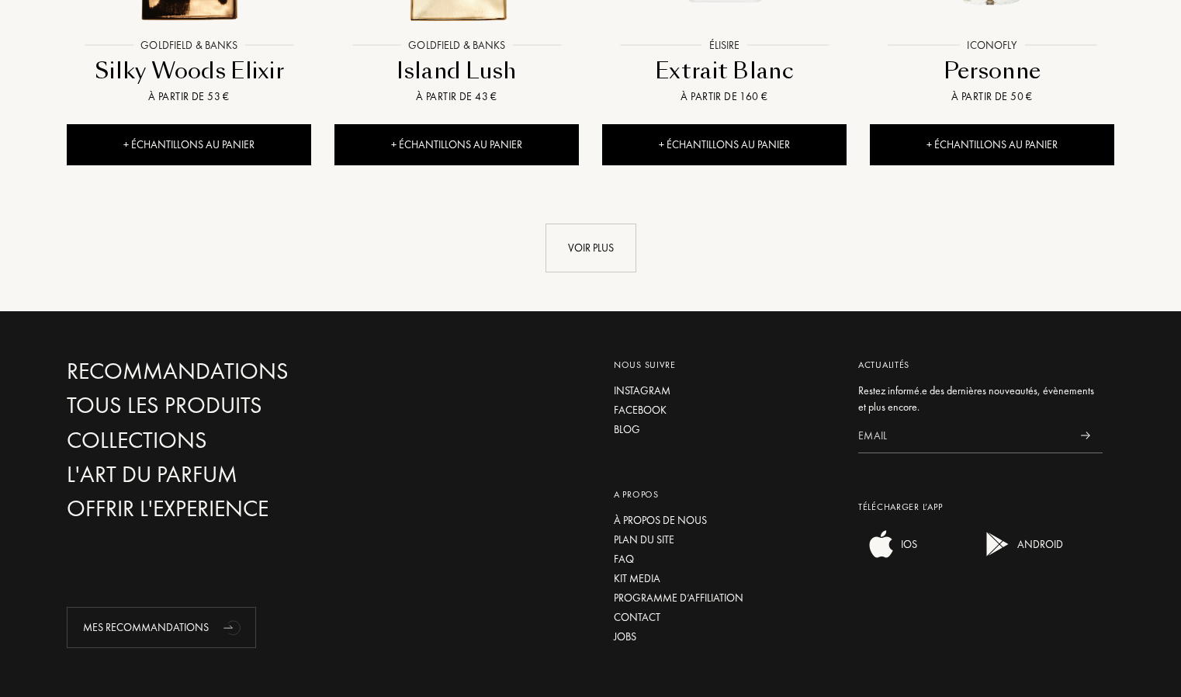
click at [571, 223] on div "Voir plus" at bounding box center [590, 247] width 91 height 49
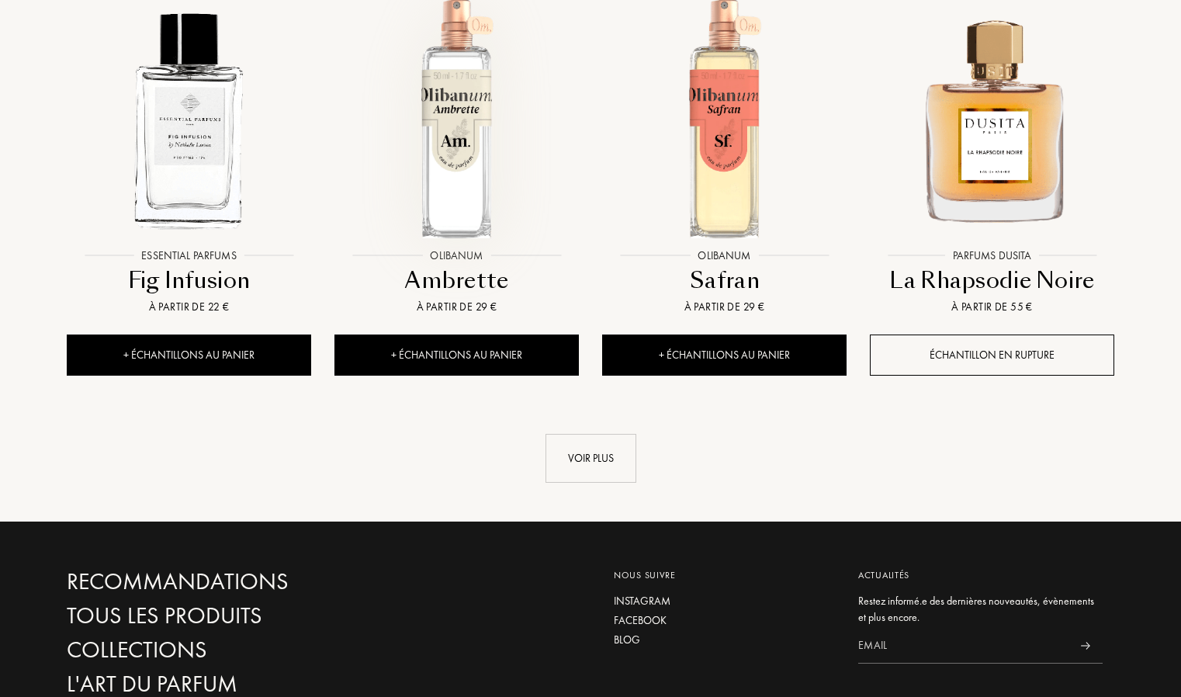
scroll to position [6883, 0]
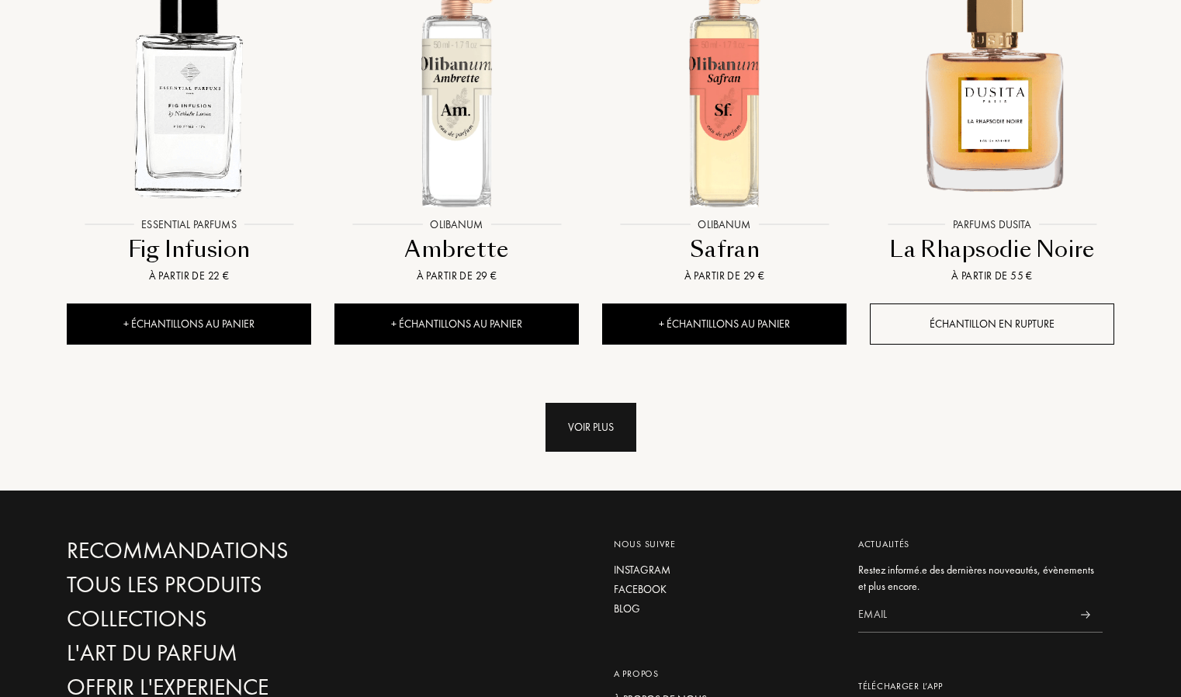
click at [581, 403] on div "Voir plus" at bounding box center [590, 427] width 91 height 49
